Goal: Find contact information

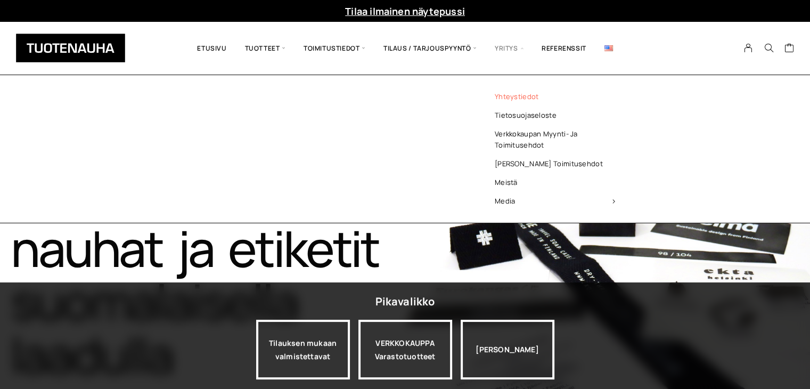
click at [505, 94] on link "Yhteystiedot" at bounding box center [555, 96] width 154 height 19
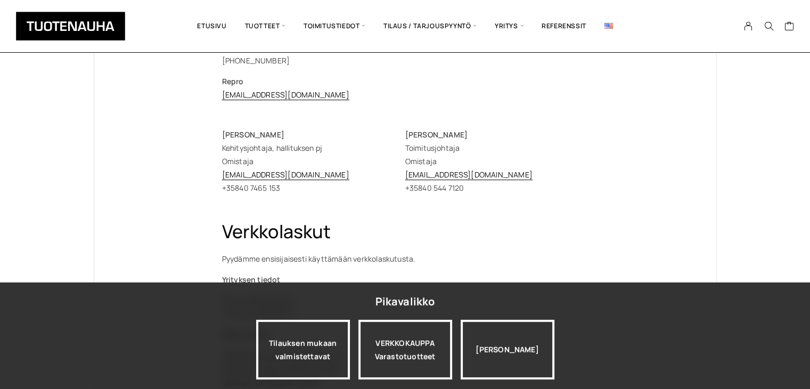
scroll to position [320, 0]
